Goal: Navigation & Orientation: Find specific page/section

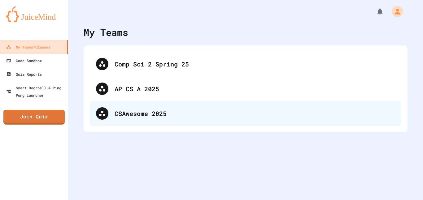
click at [134, 113] on div "CSAwesome 2025" at bounding box center [255, 113] width 281 height 9
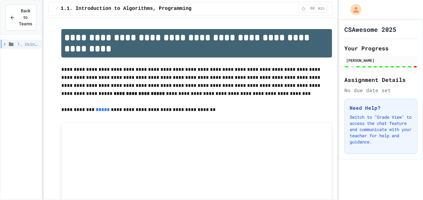
click at [21, 20] on span "Back to Teams" at bounding box center [25, 18] width 13 height 20
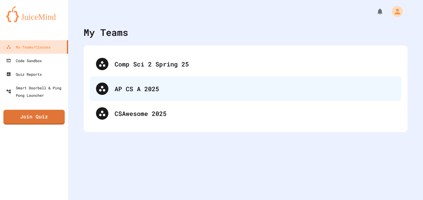
click at [125, 91] on div "AP CS A 2025" at bounding box center [255, 88] width 281 height 9
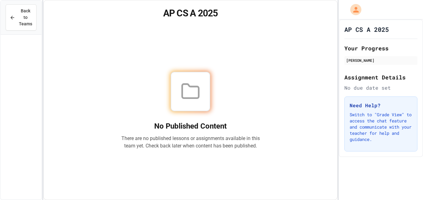
click at [25, 22] on span "Back to Teams" at bounding box center [25, 18] width 13 height 20
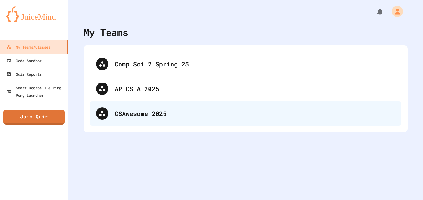
click at [124, 114] on div "CSAwesome 2025" at bounding box center [255, 113] width 281 height 9
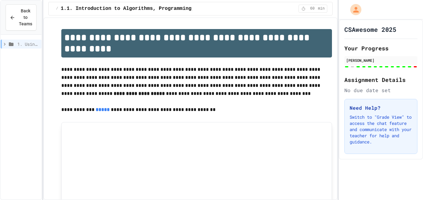
click at [27, 17] on span "Back to Teams" at bounding box center [25, 18] width 13 height 20
